Goal: Go to known website: Access a specific website the user already knows

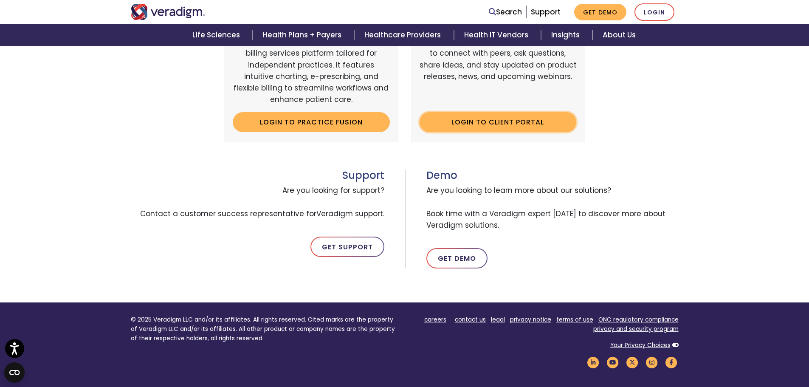
click at [513, 122] on link "Login to Client Portal" at bounding box center [498, 122] width 157 height 20
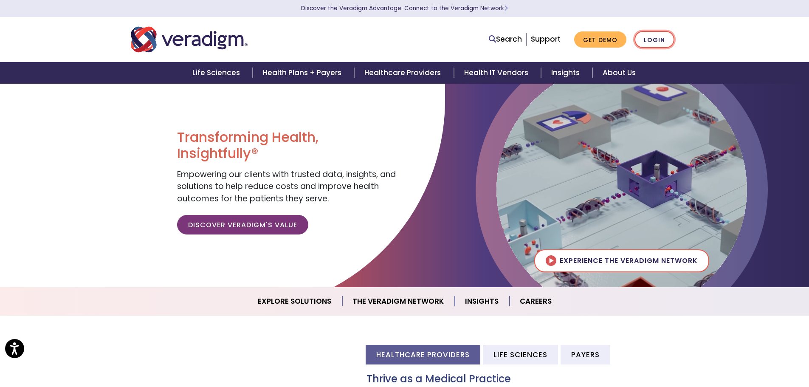
click at [650, 41] on link "Login" at bounding box center [654, 39] width 40 height 17
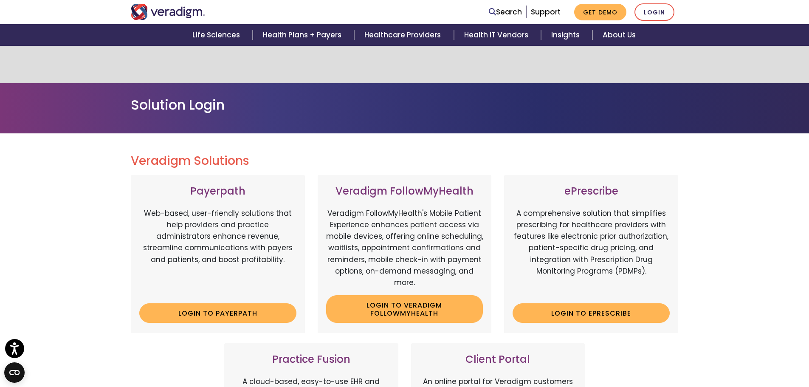
scroll to position [170, 0]
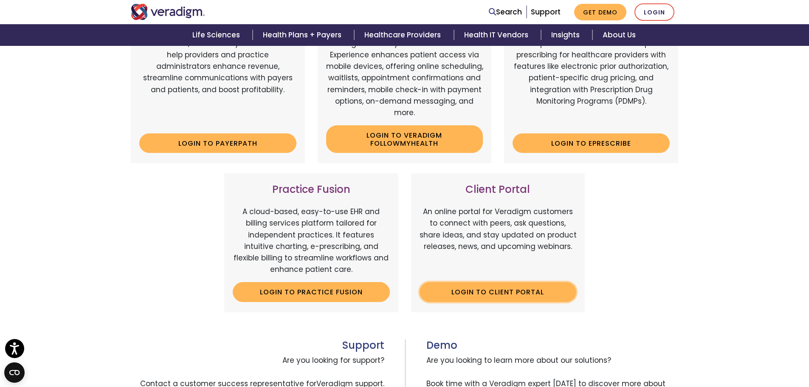
click at [510, 291] on link "Login to Client Portal" at bounding box center [498, 292] width 157 height 20
